Goal: Task Accomplishment & Management: Complete application form

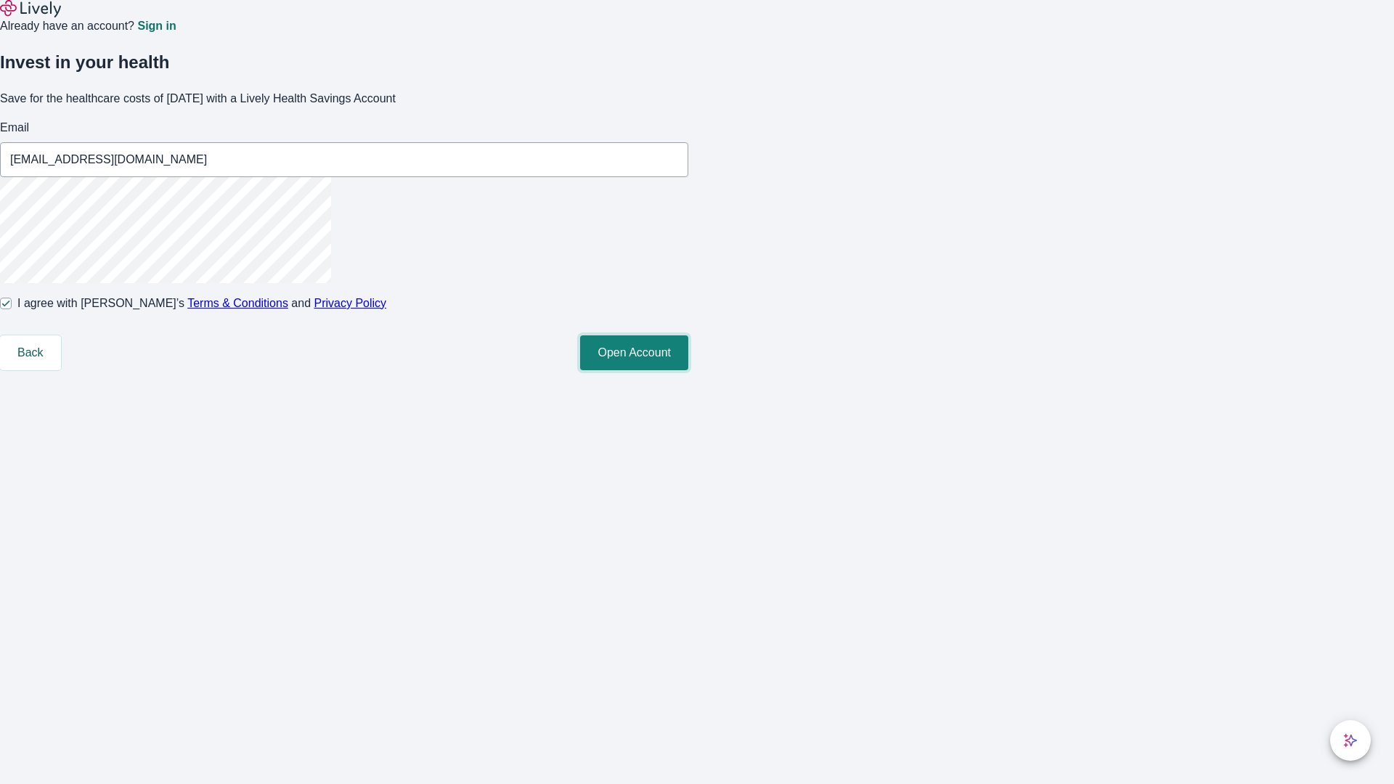
click at [688, 370] on button "Open Account" at bounding box center [634, 352] width 108 height 35
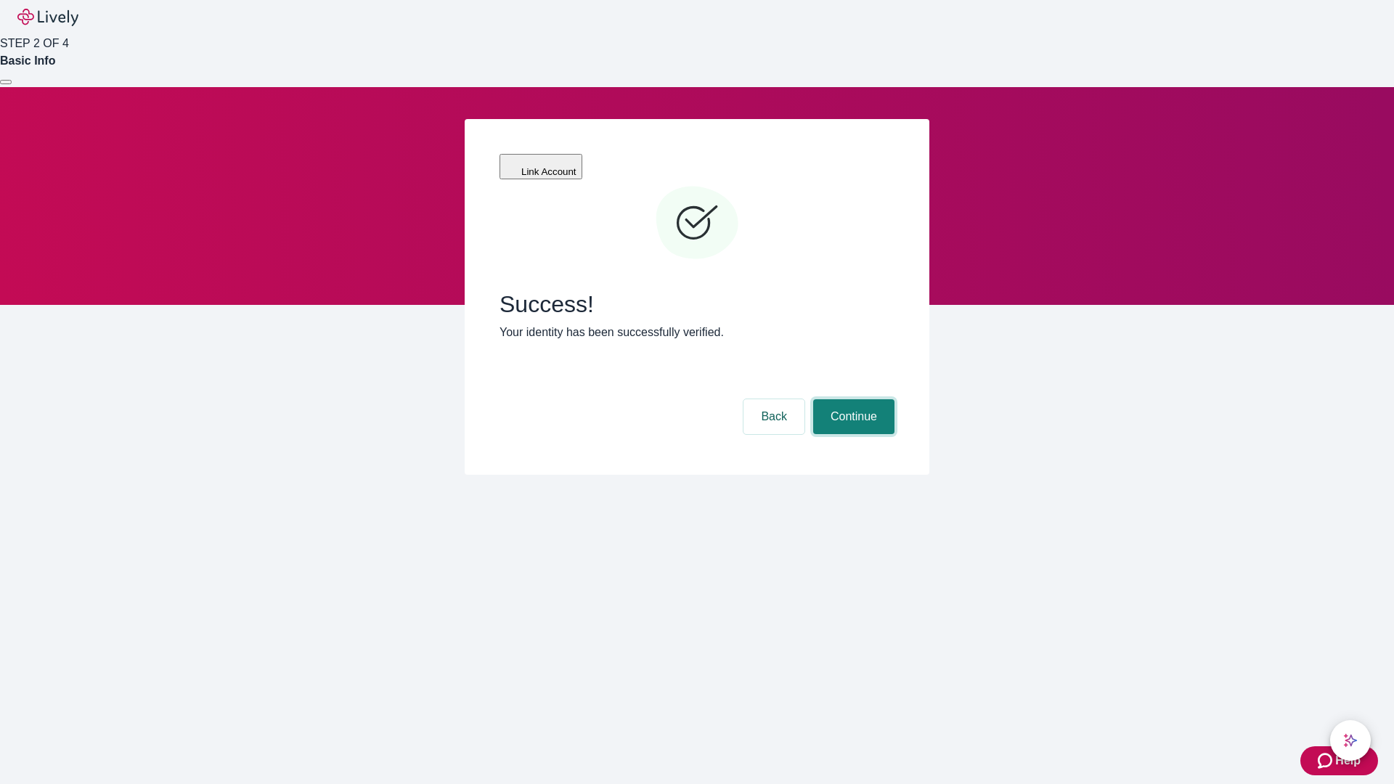
click at [852, 399] on button "Continue" at bounding box center [853, 416] width 81 height 35
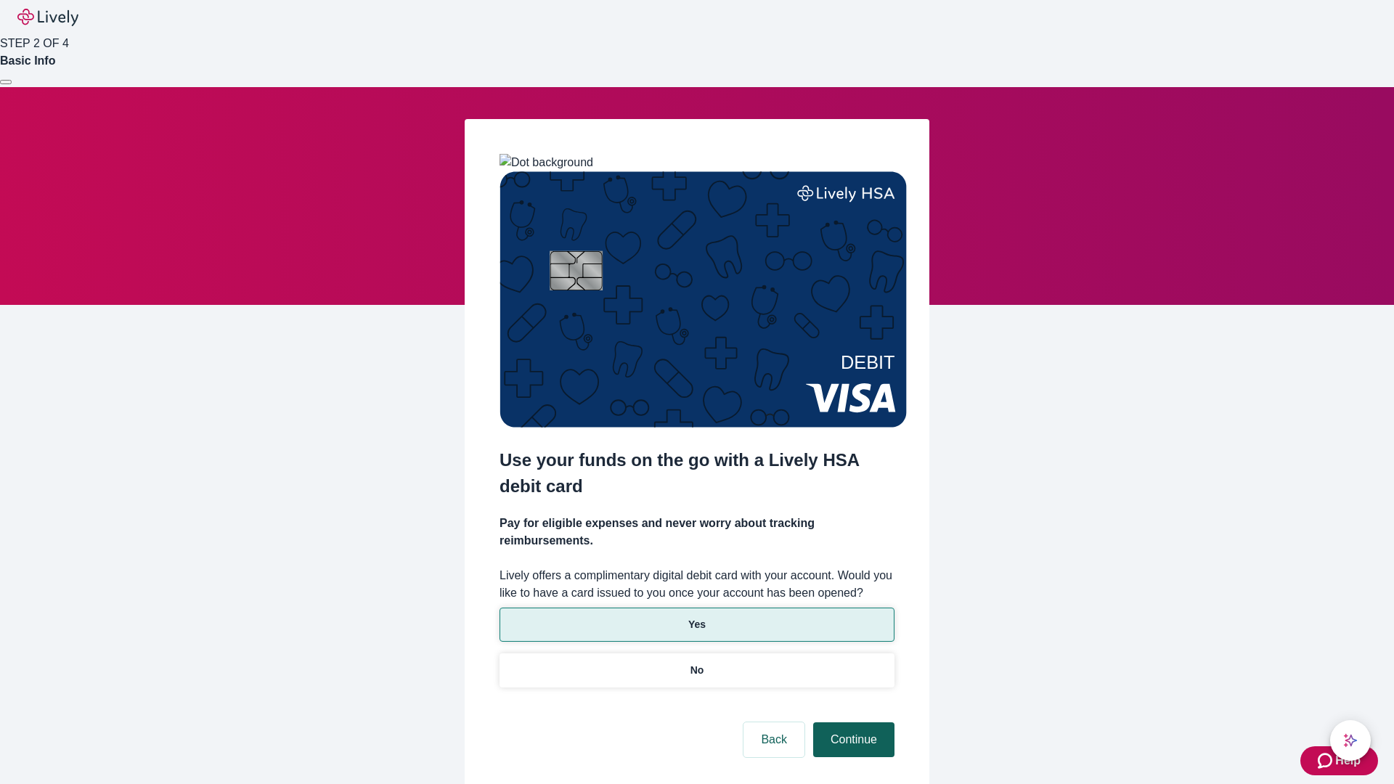
click at [696, 663] on p "No" at bounding box center [698, 670] width 14 height 15
click at [852, 723] on button "Continue" at bounding box center [853, 740] width 81 height 35
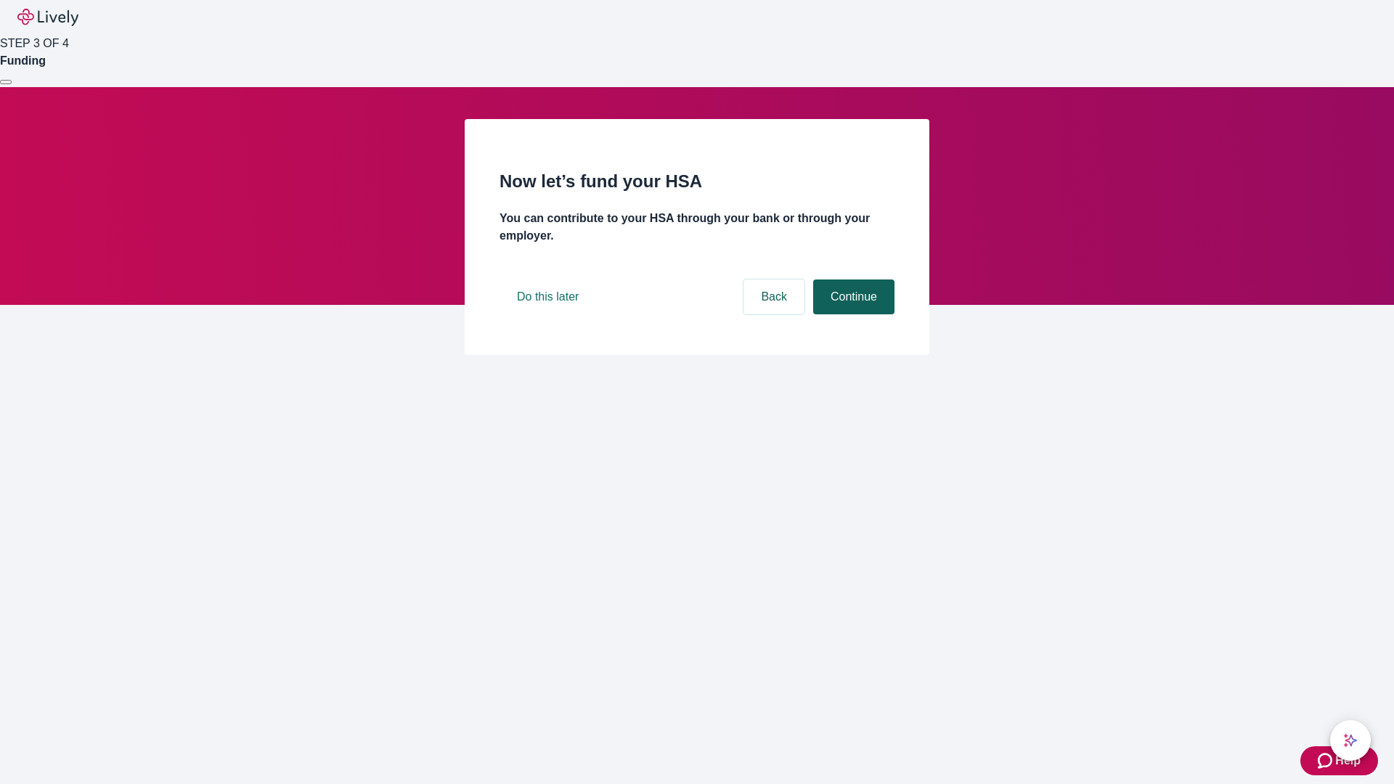
click at [852, 314] on button "Continue" at bounding box center [853, 297] width 81 height 35
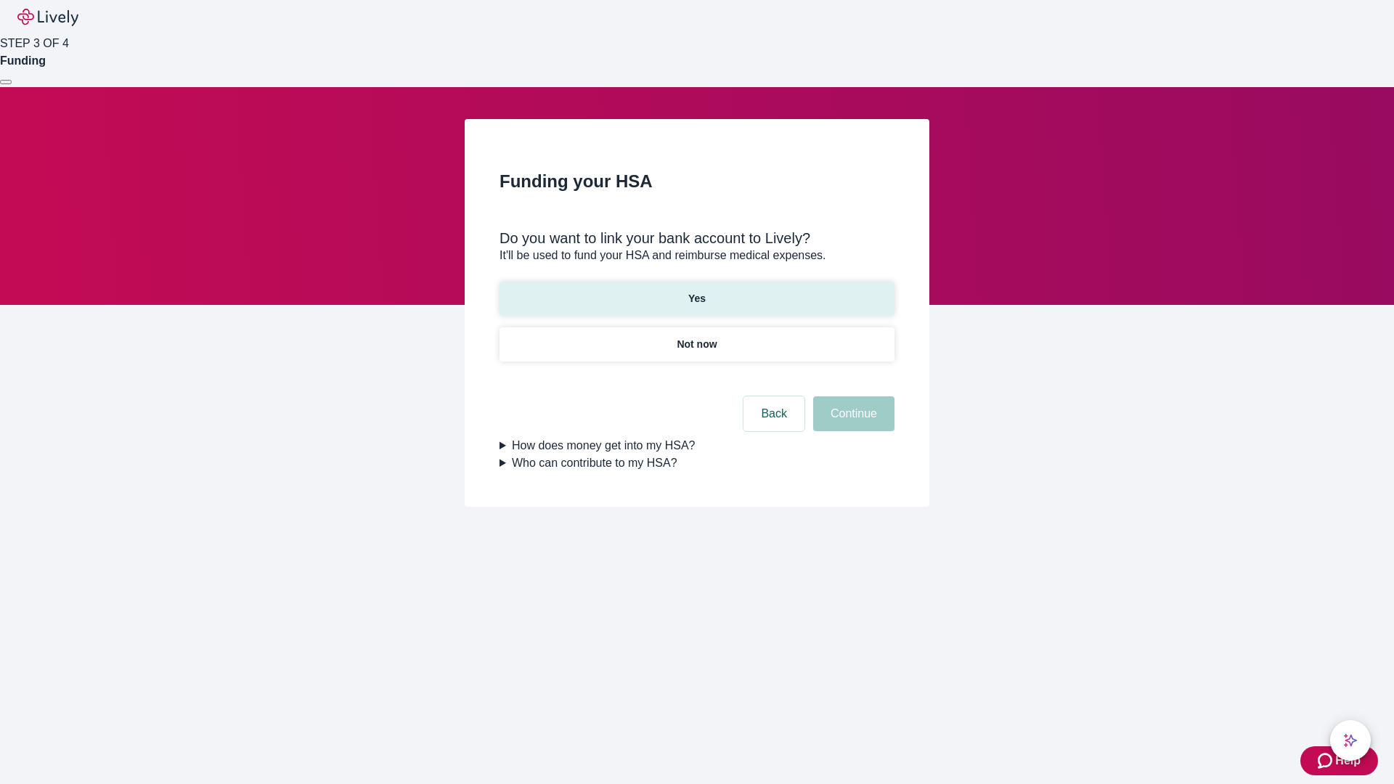
click at [696, 291] on p "Yes" at bounding box center [696, 298] width 17 height 15
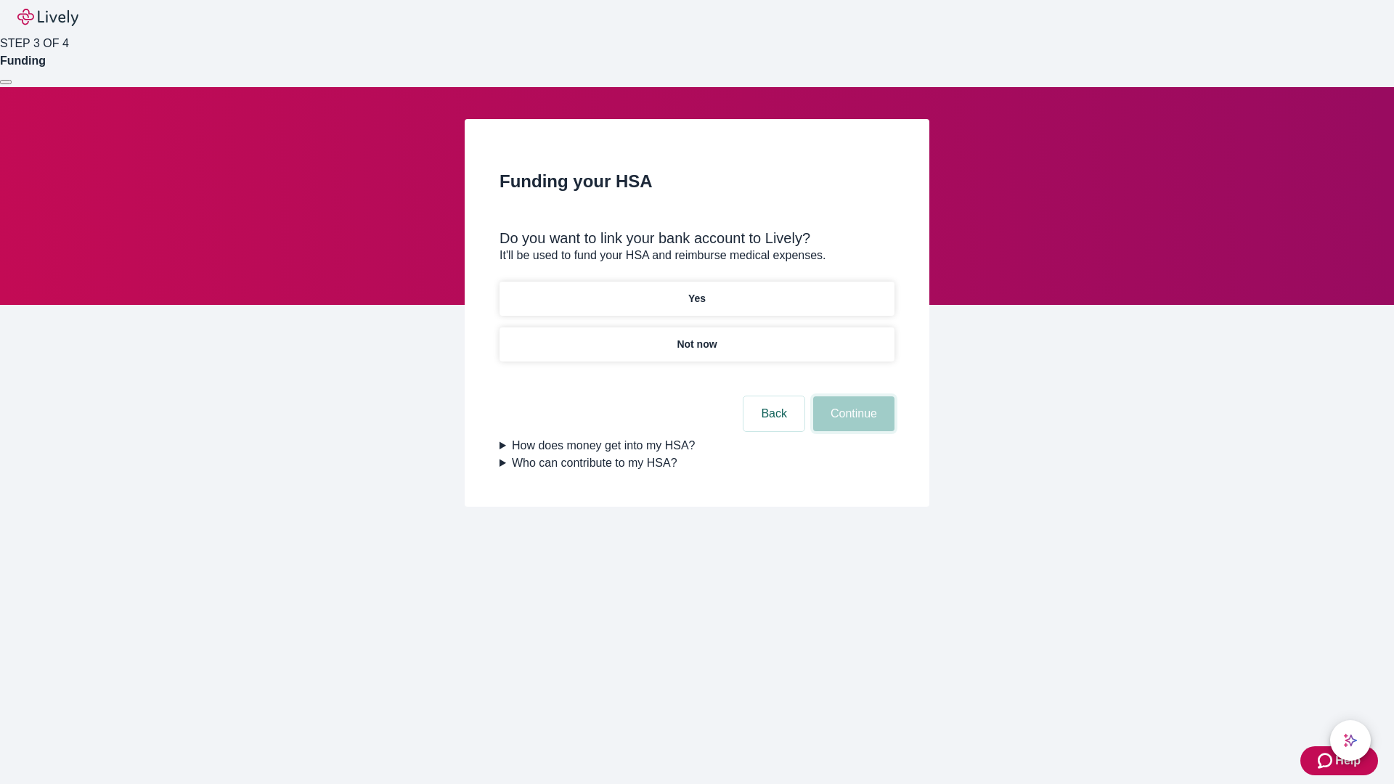
click at [852, 396] on button "Continue" at bounding box center [853, 413] width 81 height 35
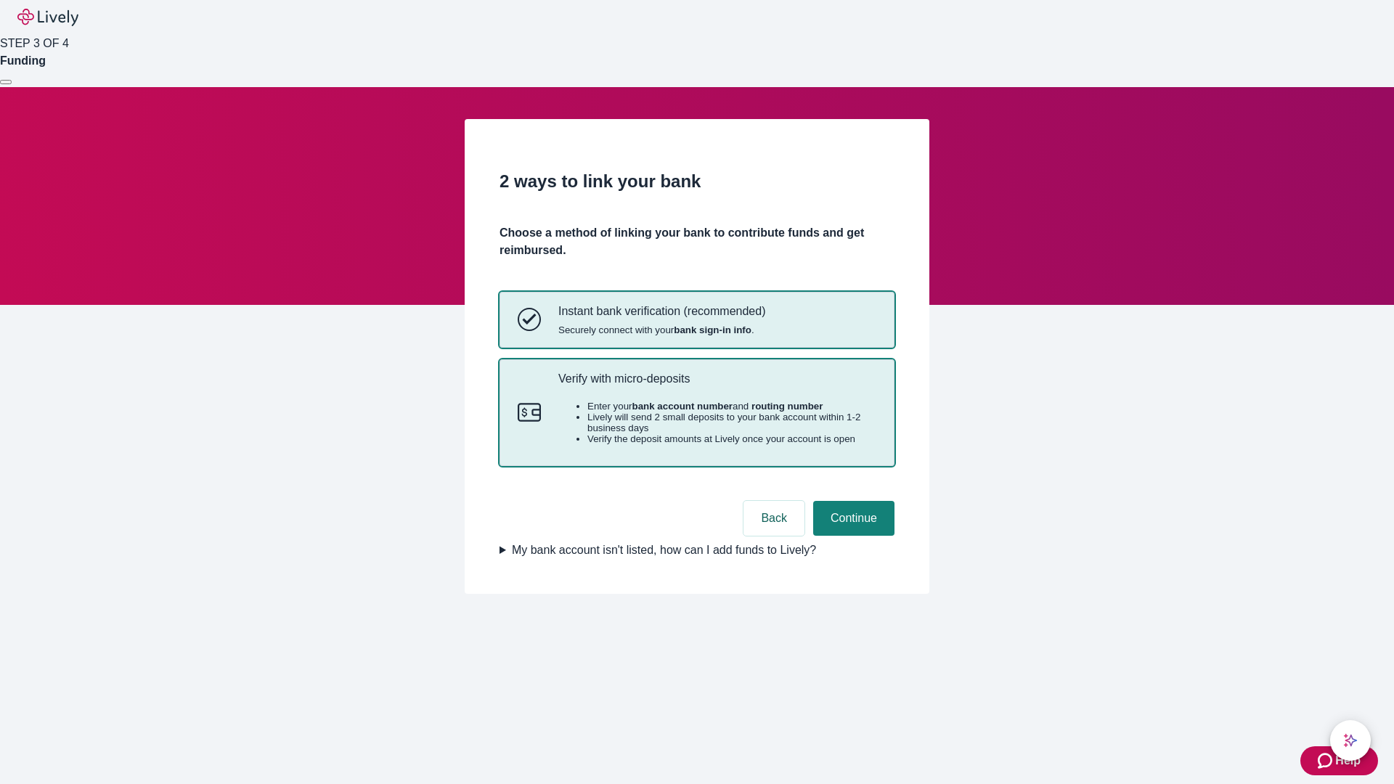
click at [717, 386] on p "Verify with micro-deposits" at bounding box center [717, 379] width 318 height 14
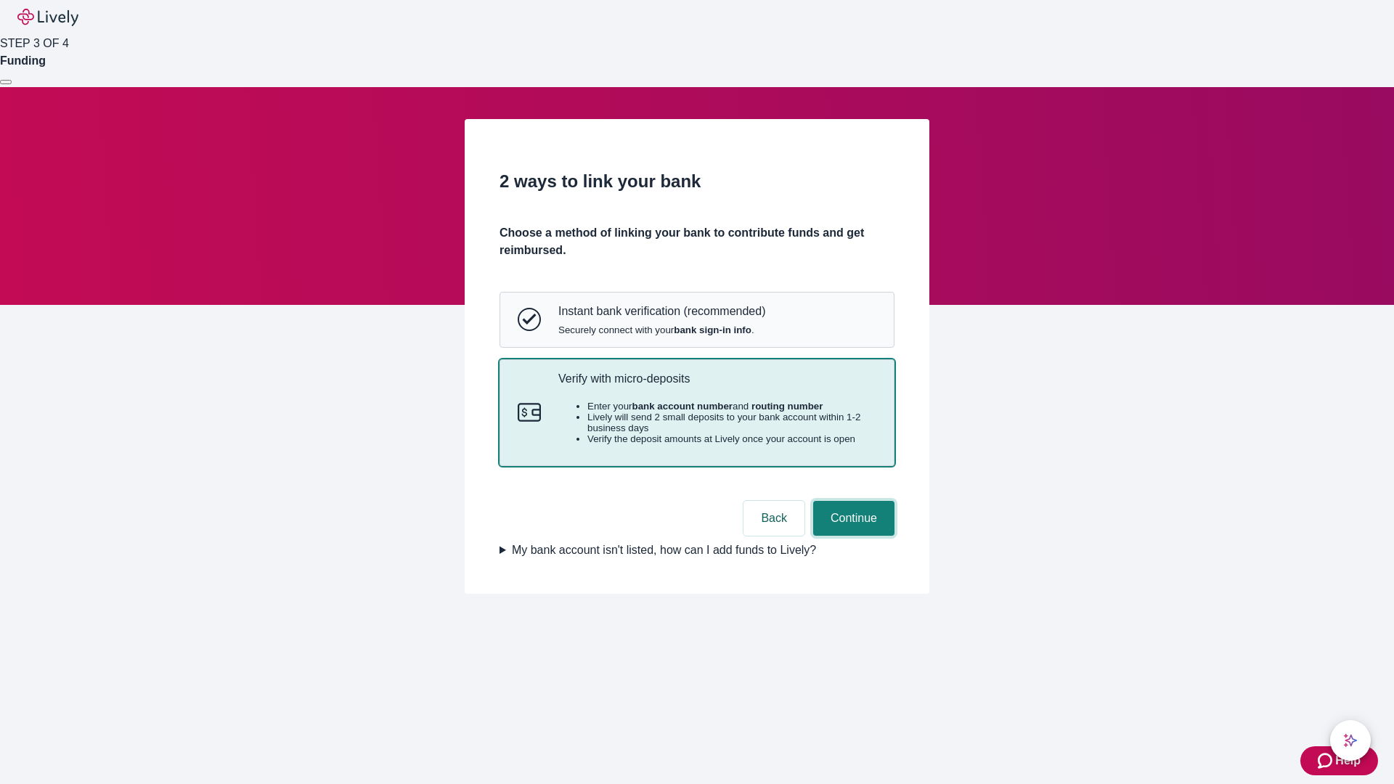
click at [852, 536] on button "Continue" at bounding box center [853, 518] width 81 height 35
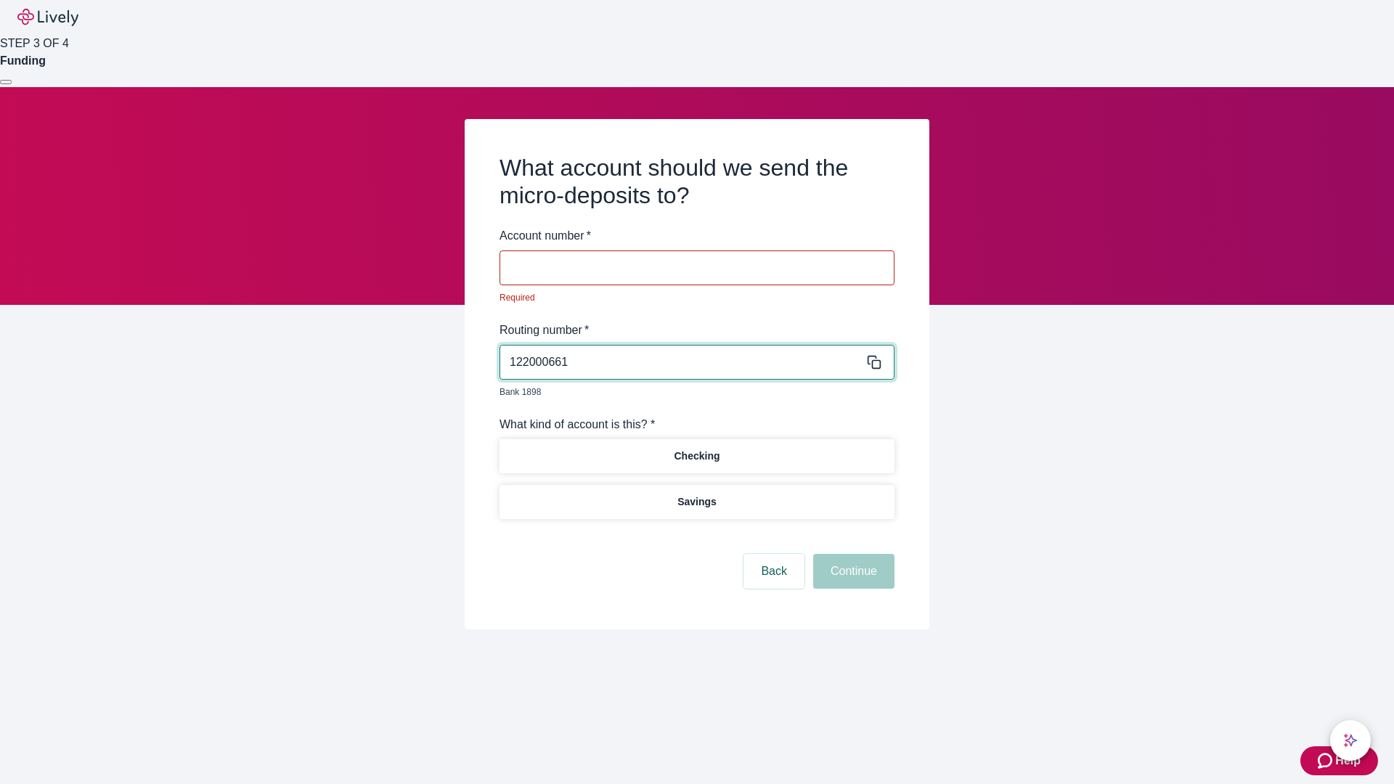
type input "122000661"
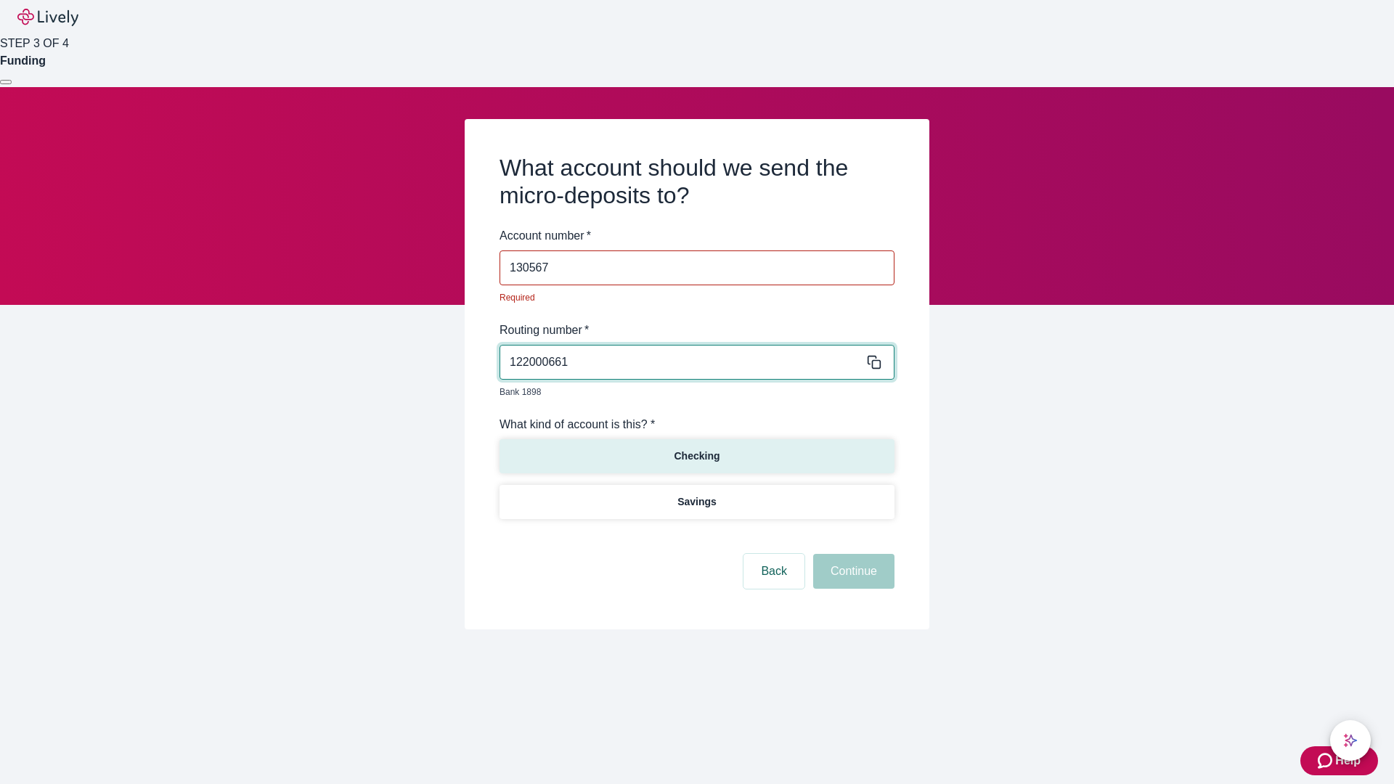
type input "130567"
click at [696, 449] on p "Checking" at bounding box center [697, 456] width 46 height 15
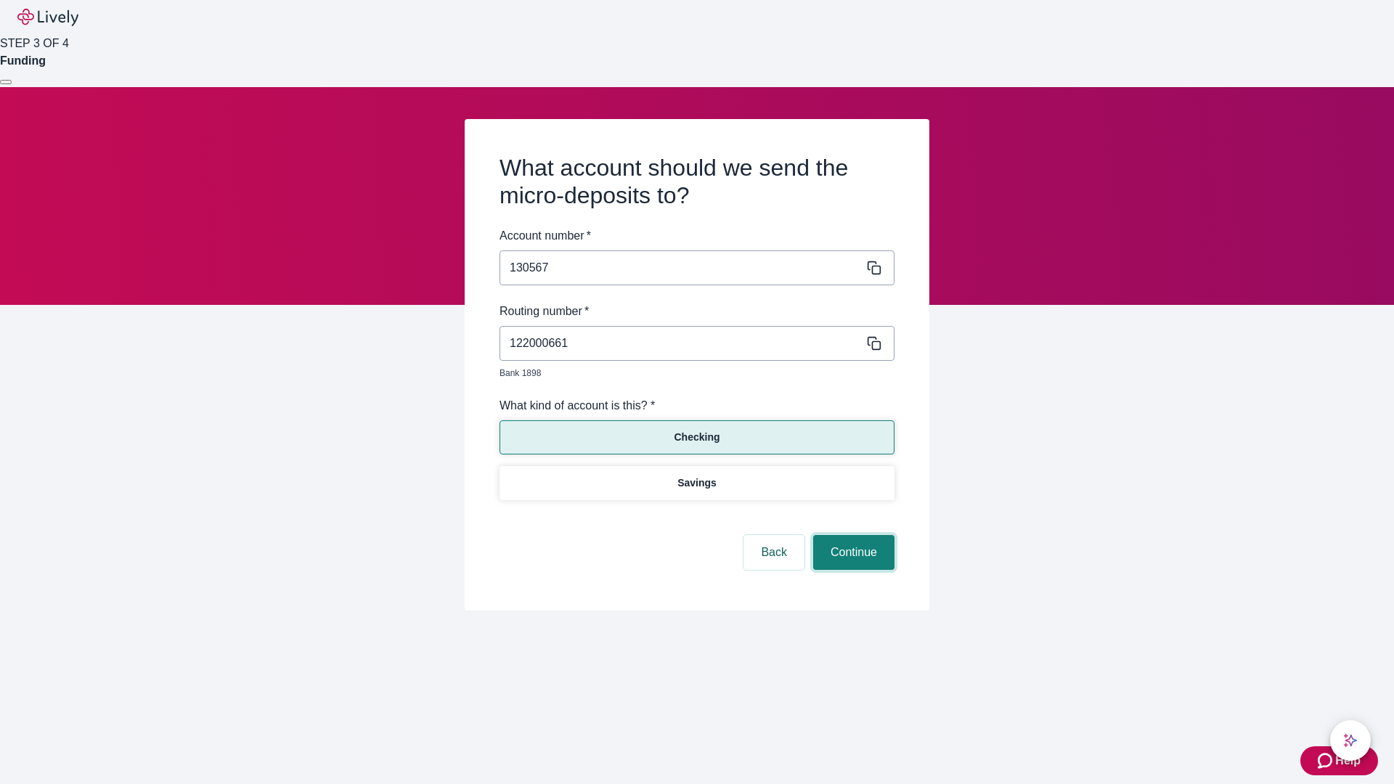
click at [852, 536] on button "Continue" at bounding box center [853, 552] width 81 height 35
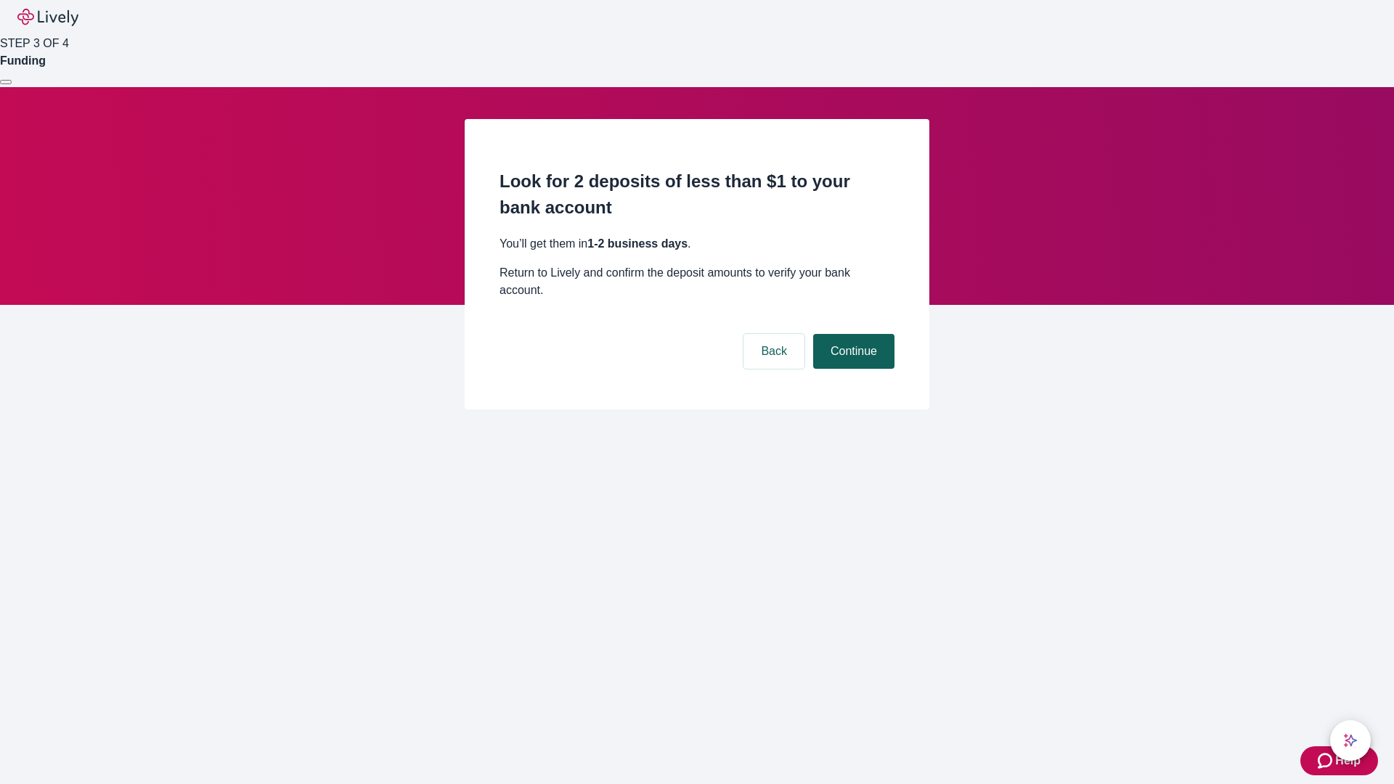
click at [852, 334] on button "Continue" at bounding box center [853, 351] width 81 height 35
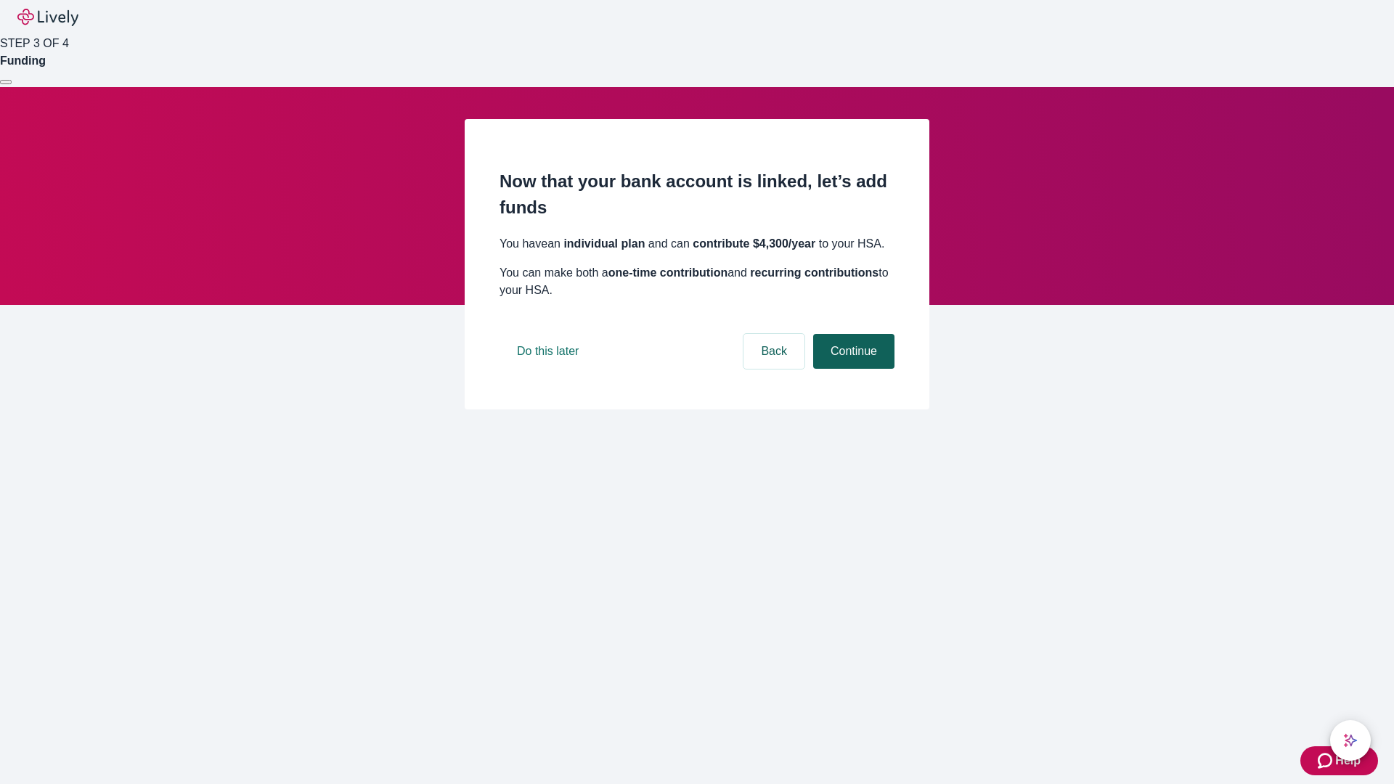
click at [852, 369] on button "Continue" at bounding box center [853, 351] width 81 height 35
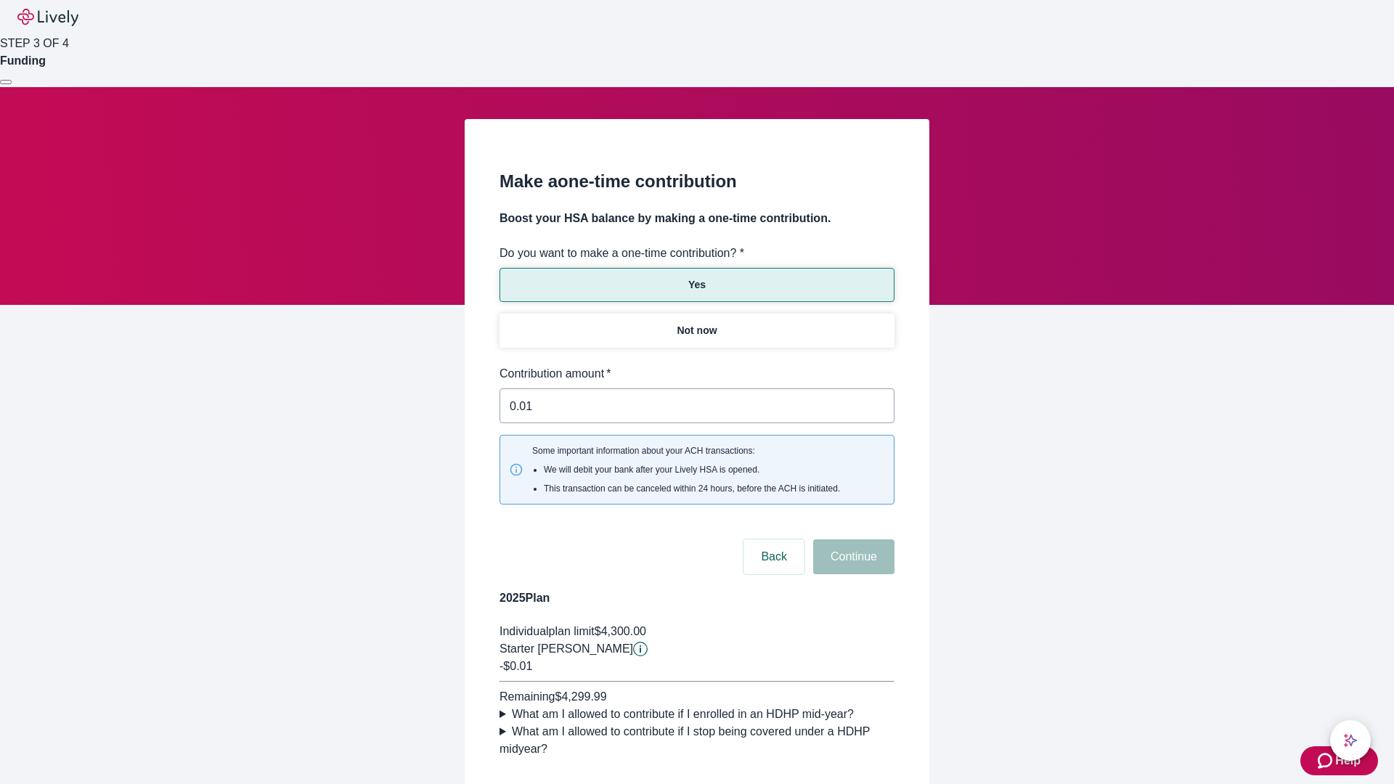
type input "0.01"
click at [852, 540] on button "Continue" at bounding box center [853, 557] width 81 height 35
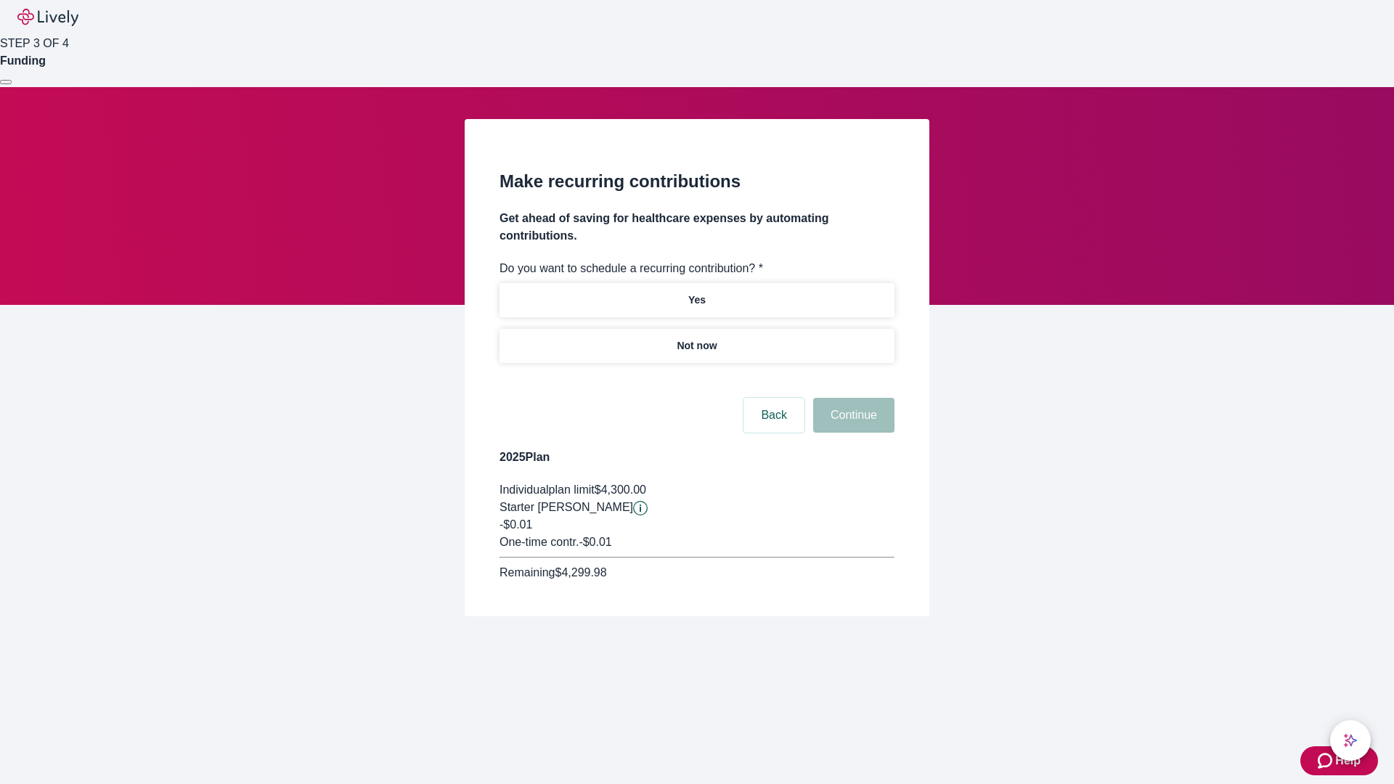
click at [696, 338] on p "Not now" at bounding box center [697, 345] width 40 height 15
click at [852, 398] on button "Continue" at bounding box center [853, 415] width 81 height 35
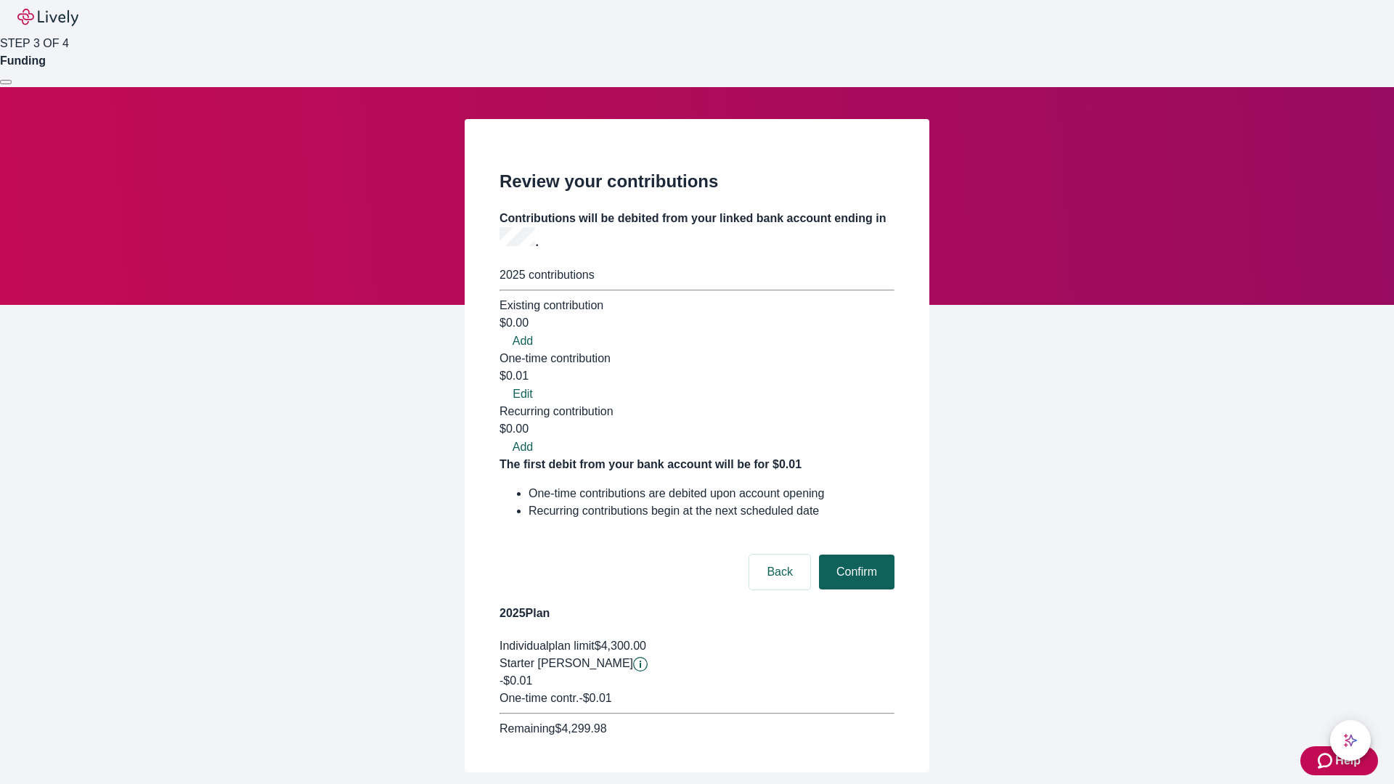
click at [855, 555] on button "Confirm" at bounding box center [857, 572] width 76 height 35
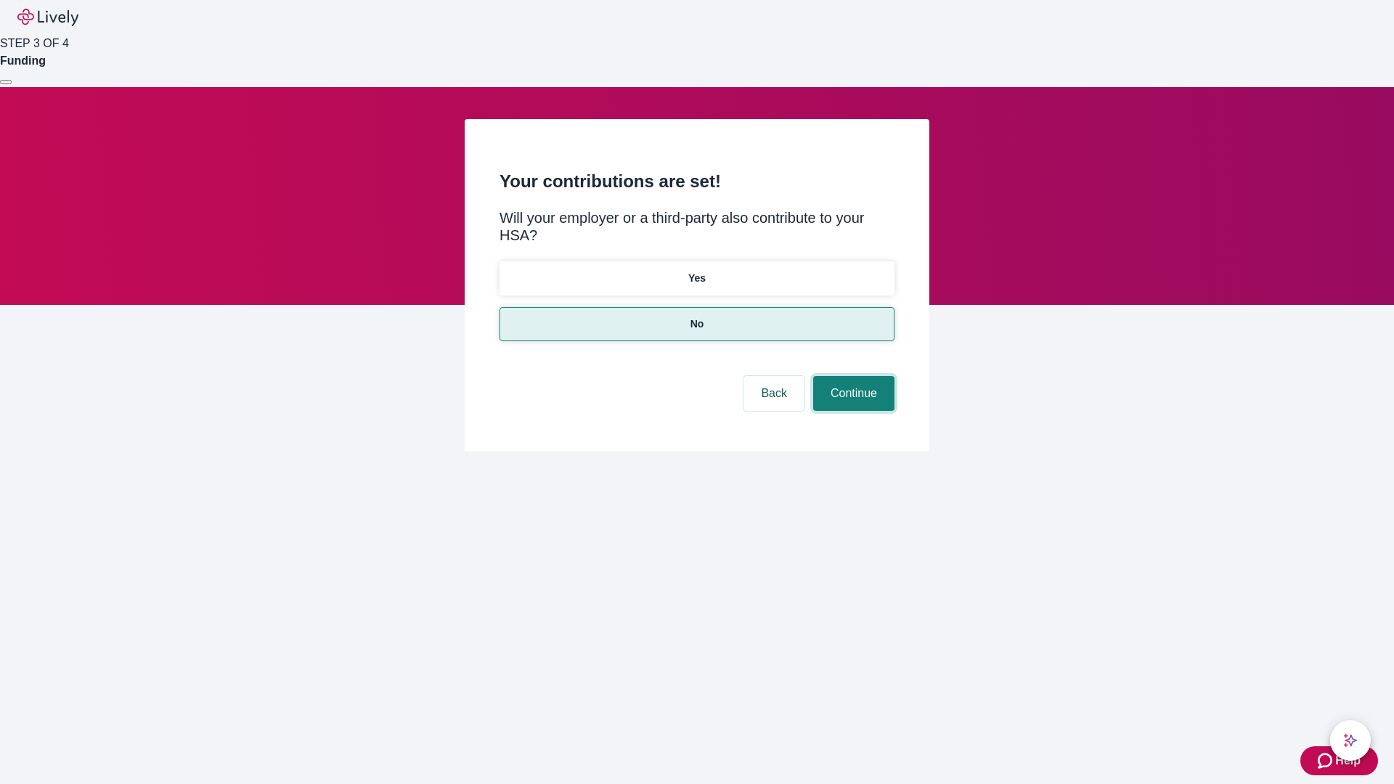
click at [852, 376] on button "Continue" at bounding box center [853, 393] width 81 height 35
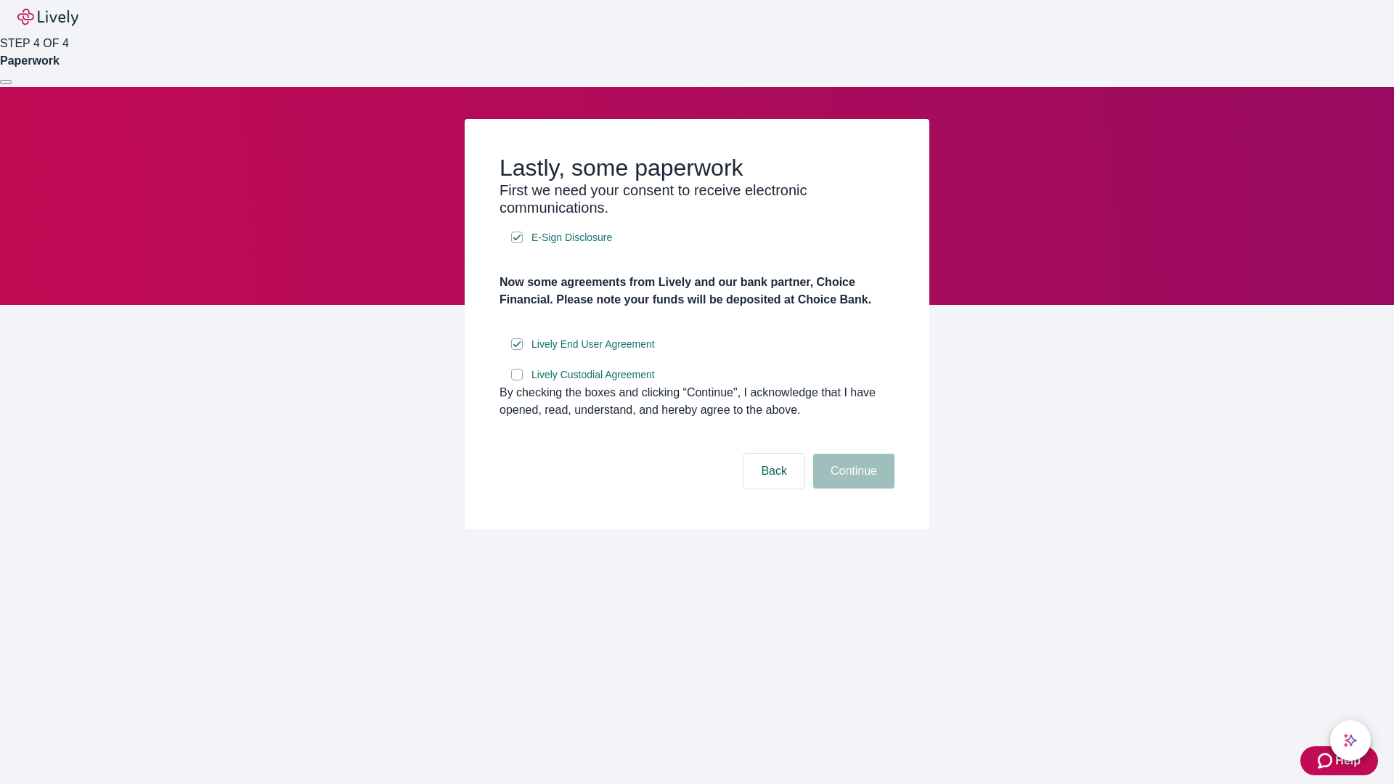
click at [517, 381] on input "Lively Custodial Agreement" at bounding box center [517, 375] width 12 height 12
checkbox input "true"
click at [852, 489] on button "Continue" at bounding box center [853, 471] width 81 height 35
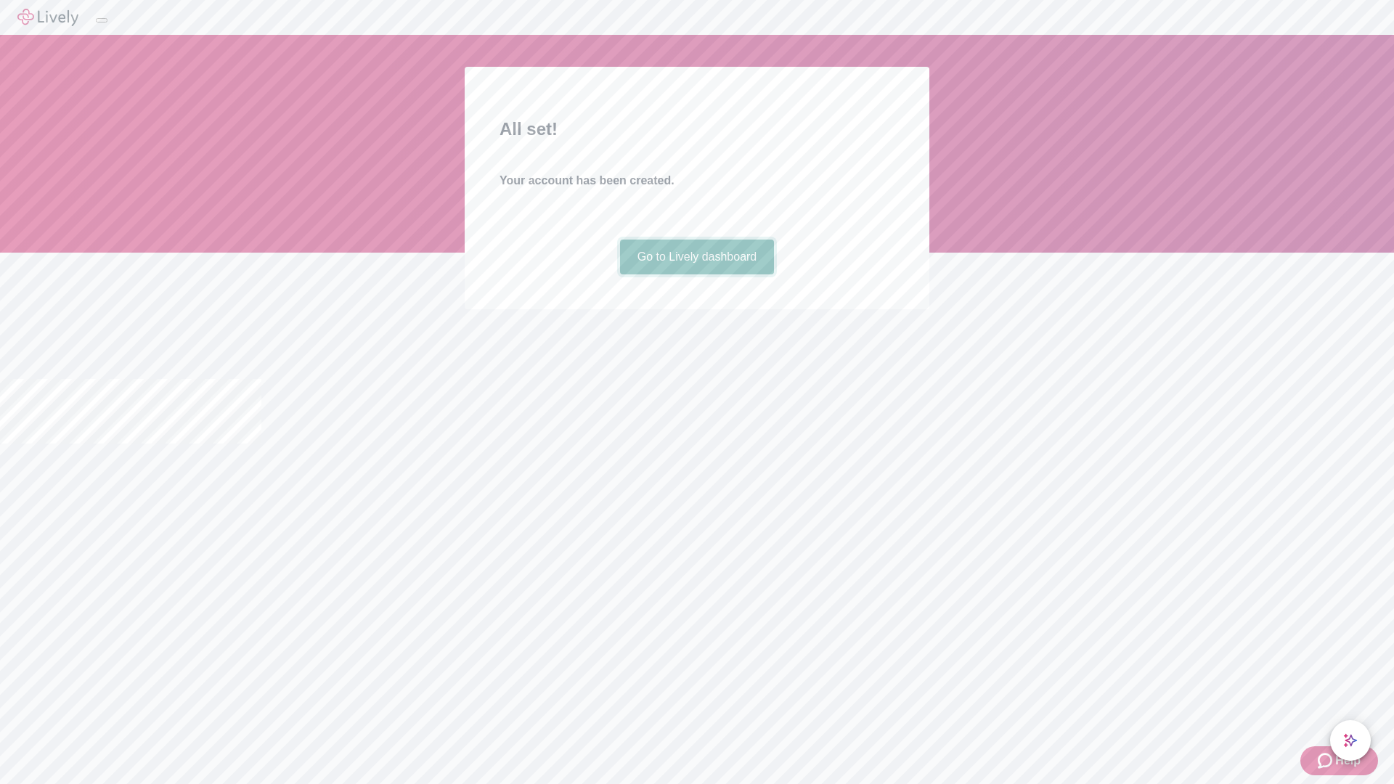
click at [696, 274] on link "Go to Lively dashboard" at bounding box center [697, 257] width 155 height 35
